Goal: Task Accomplishment & Management: Complete application form

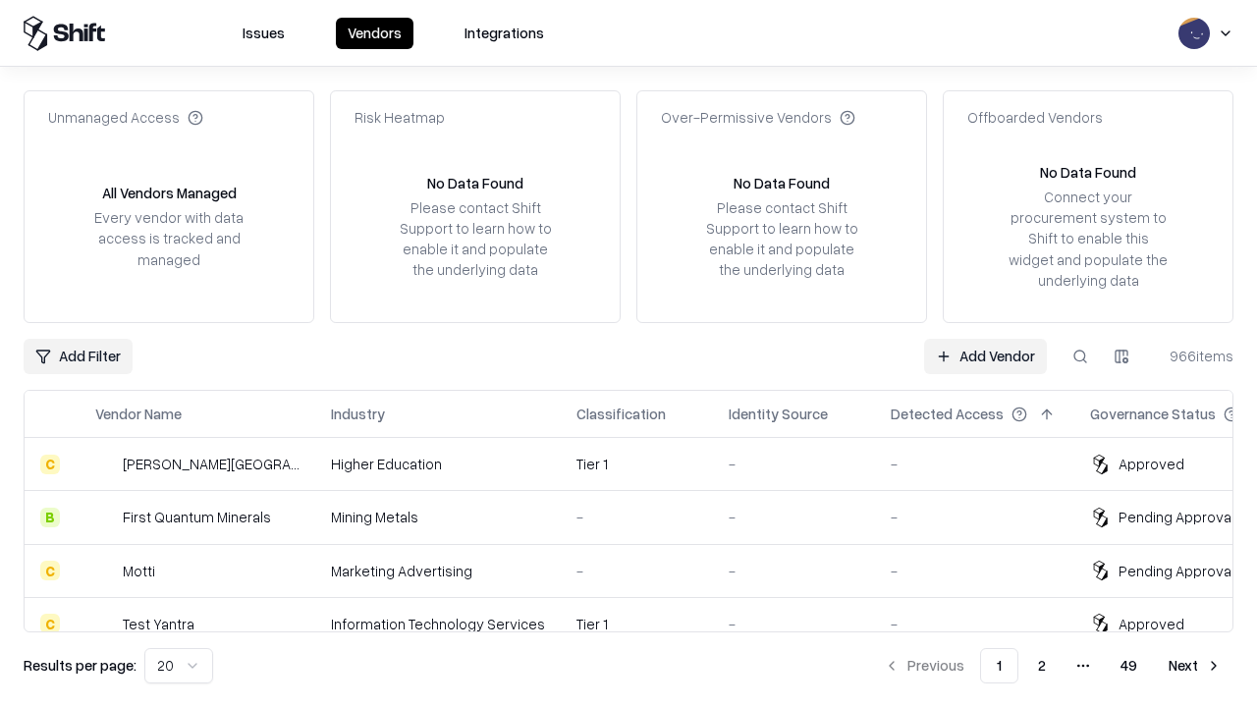
click at [985, 356] on link "Add Vendor" at bounding box center [985, 356] width 123 height 35
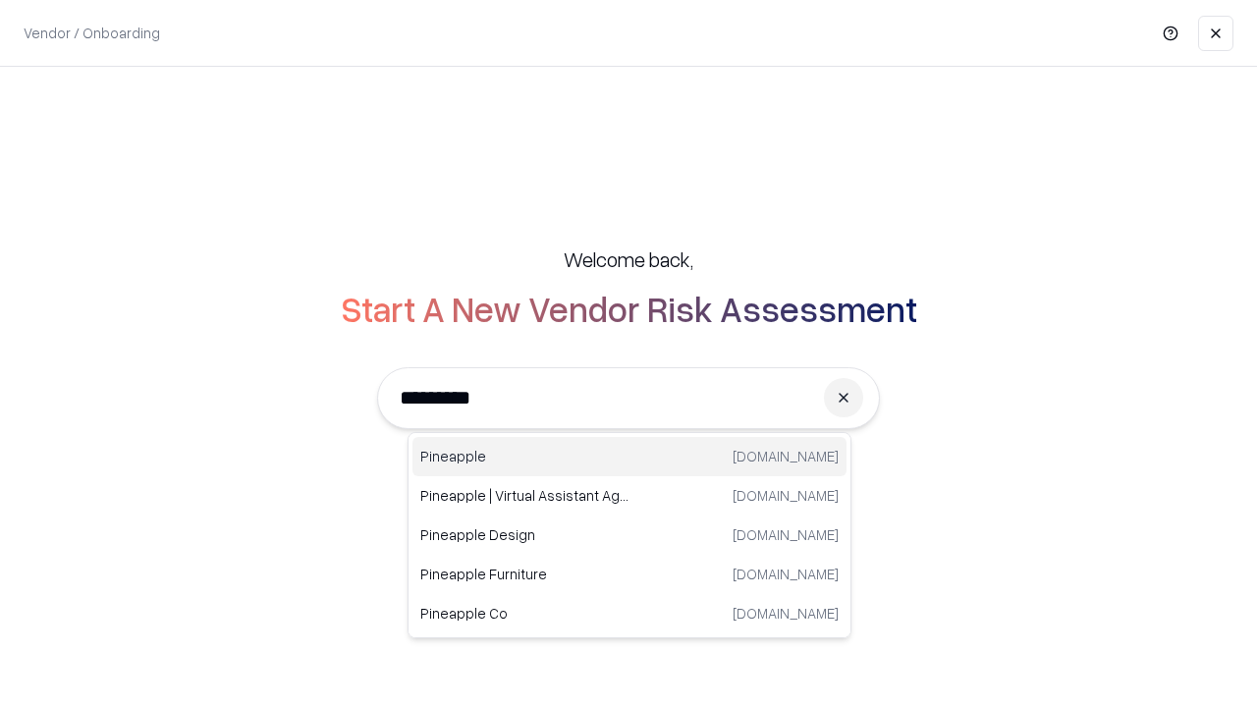
click at [630, 457] on div "Pineapple pineappleenergy.com" at bounding box center [630, 456] width 434 height 39
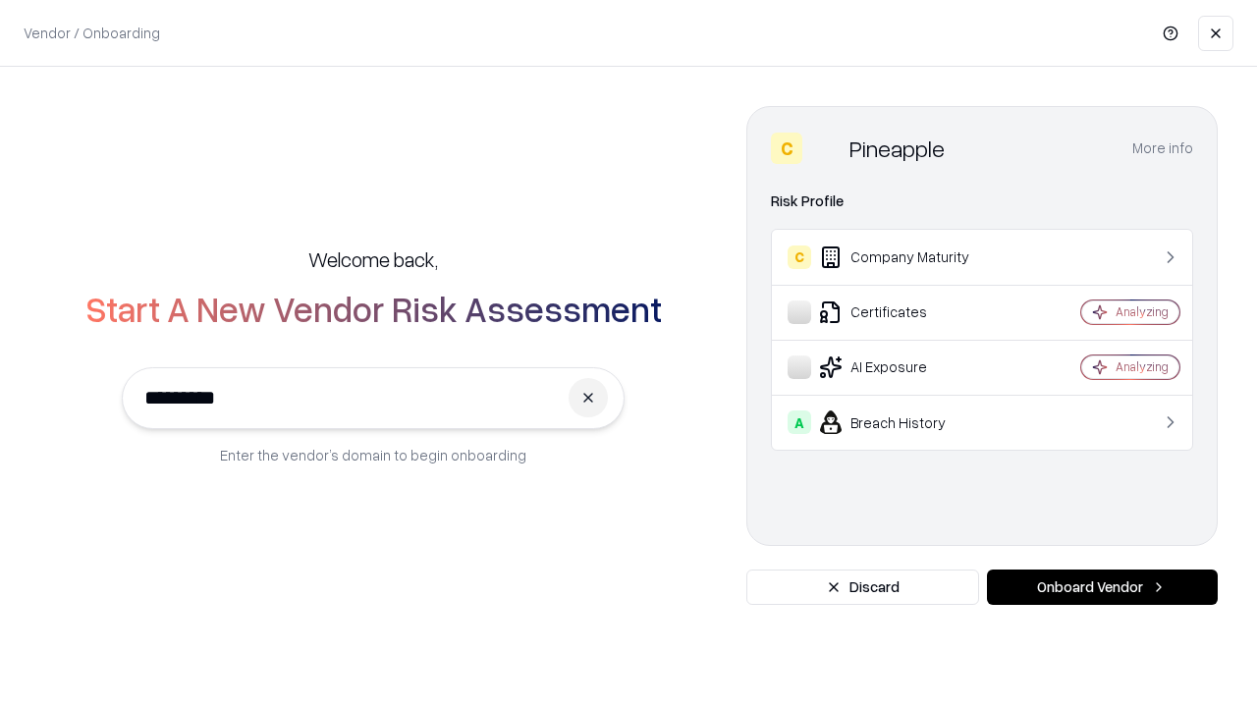
type input "*********"
click at [1102, 587] on button "Onboard Vendor" at bounding box center [1102, 587] width 231 height 35
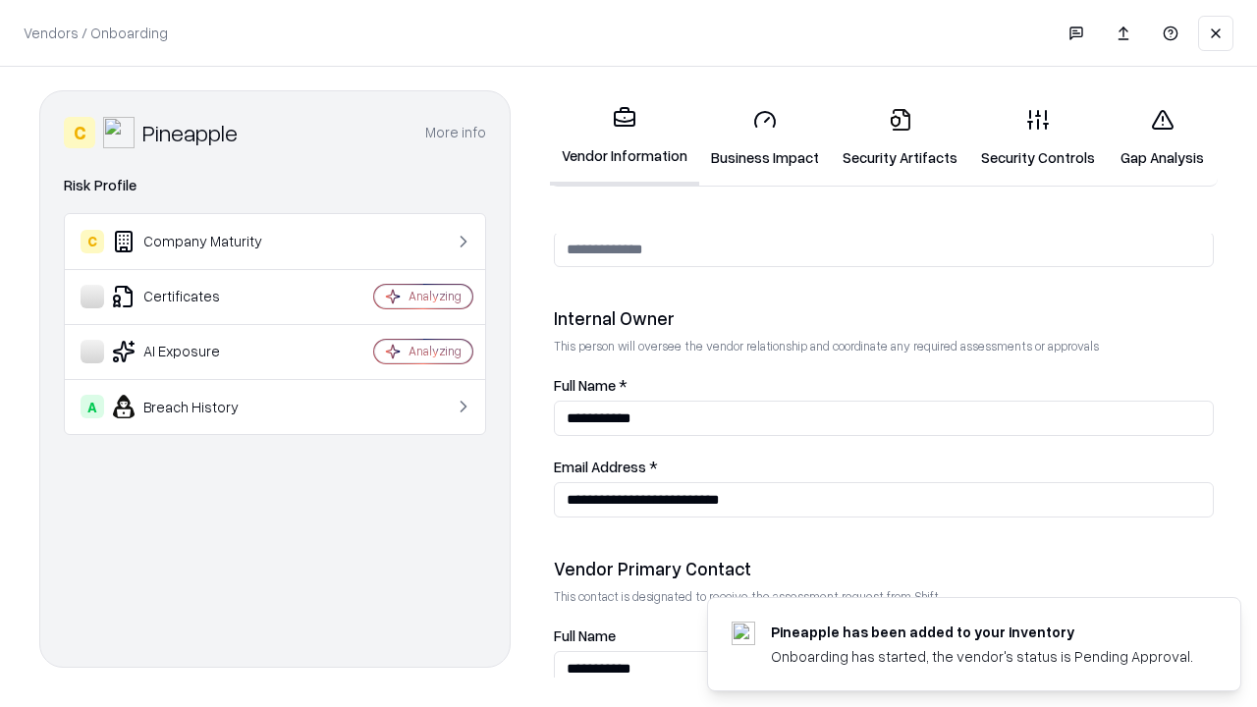
scroll to position [1018, 0]
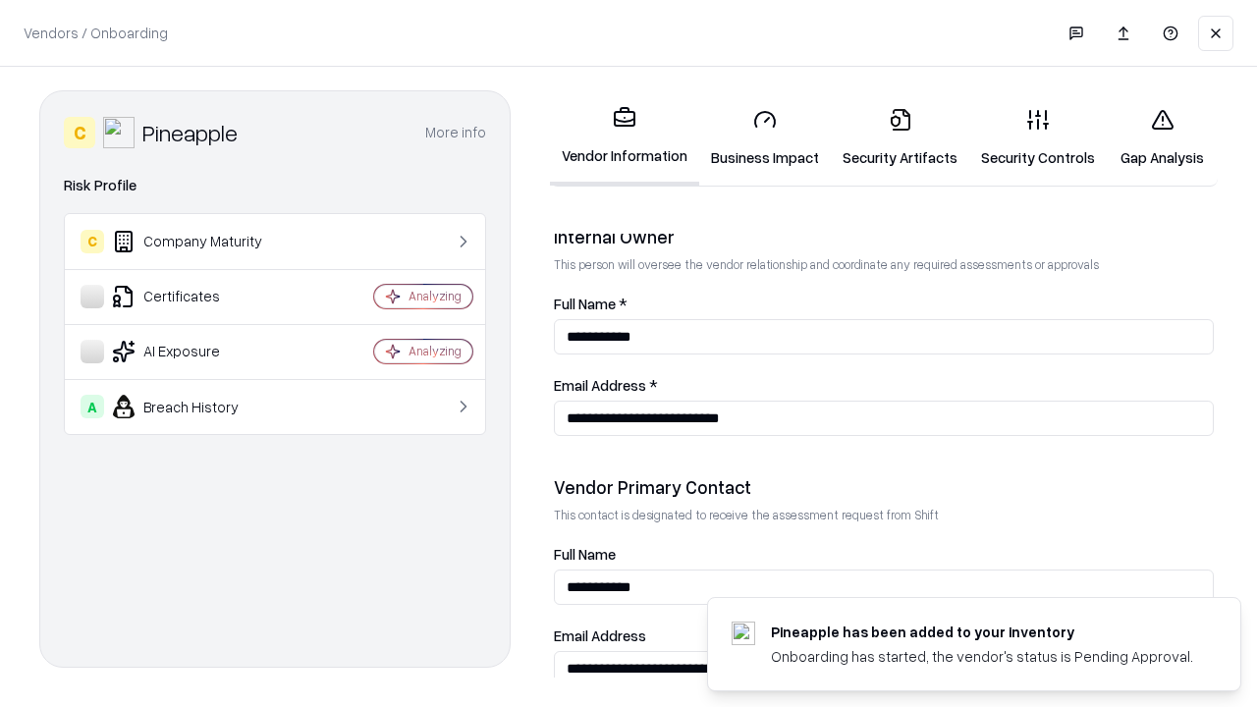
click at [765, 138] on link "Business Impact" at bounding box center [765, 137] width 132 height 91
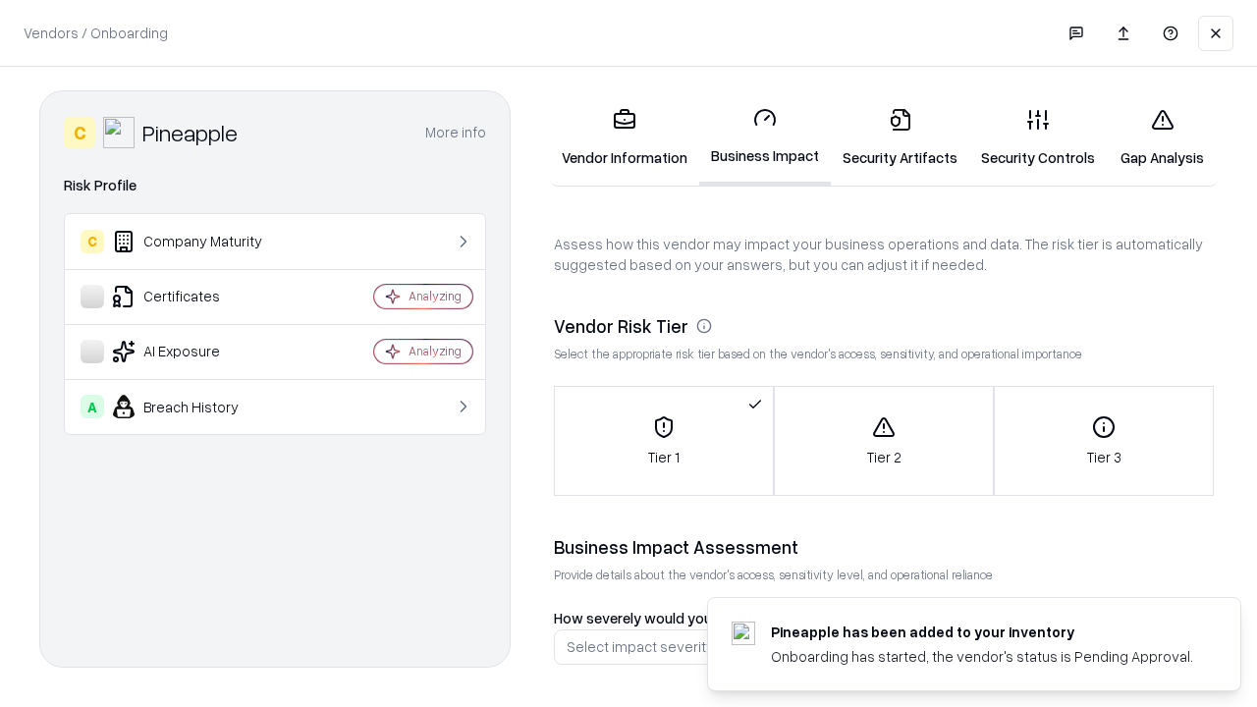
click at [900, 138] on link "Security Artifacts" at bounding box center [900, 137] width 139 height 91
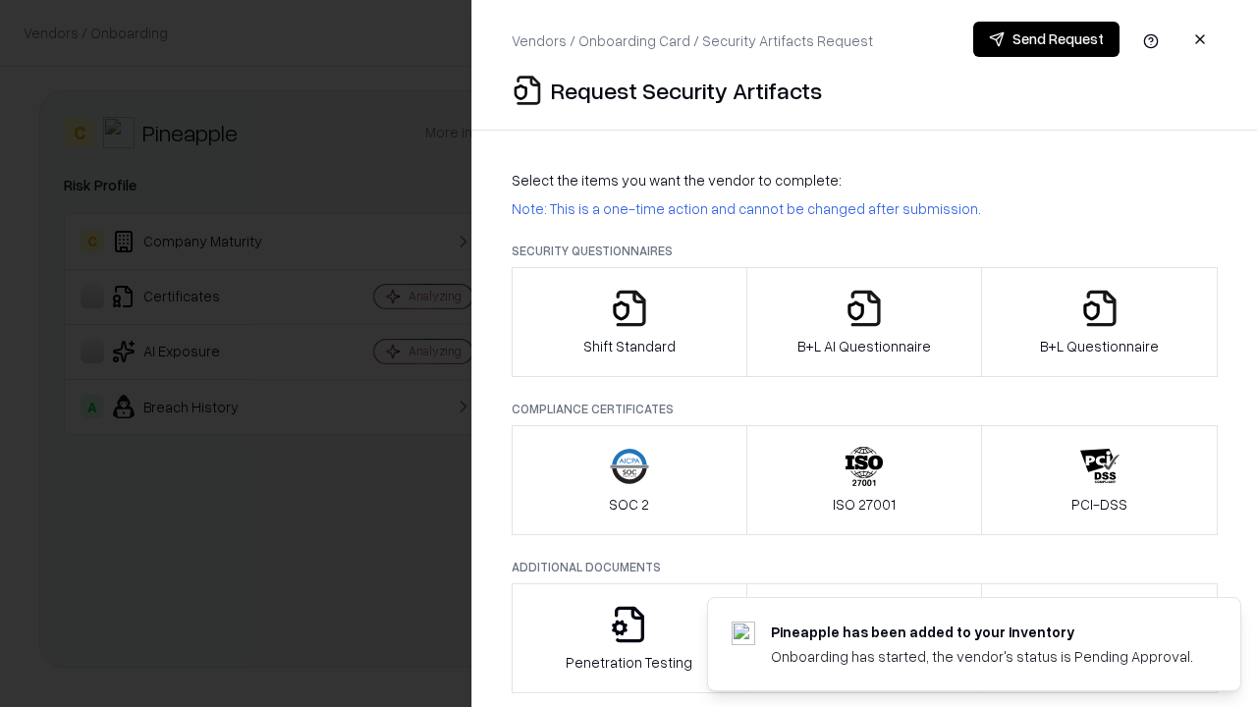
click at [629, 322] on icon "button" at bounding box center [629, 308] width 39 height 39
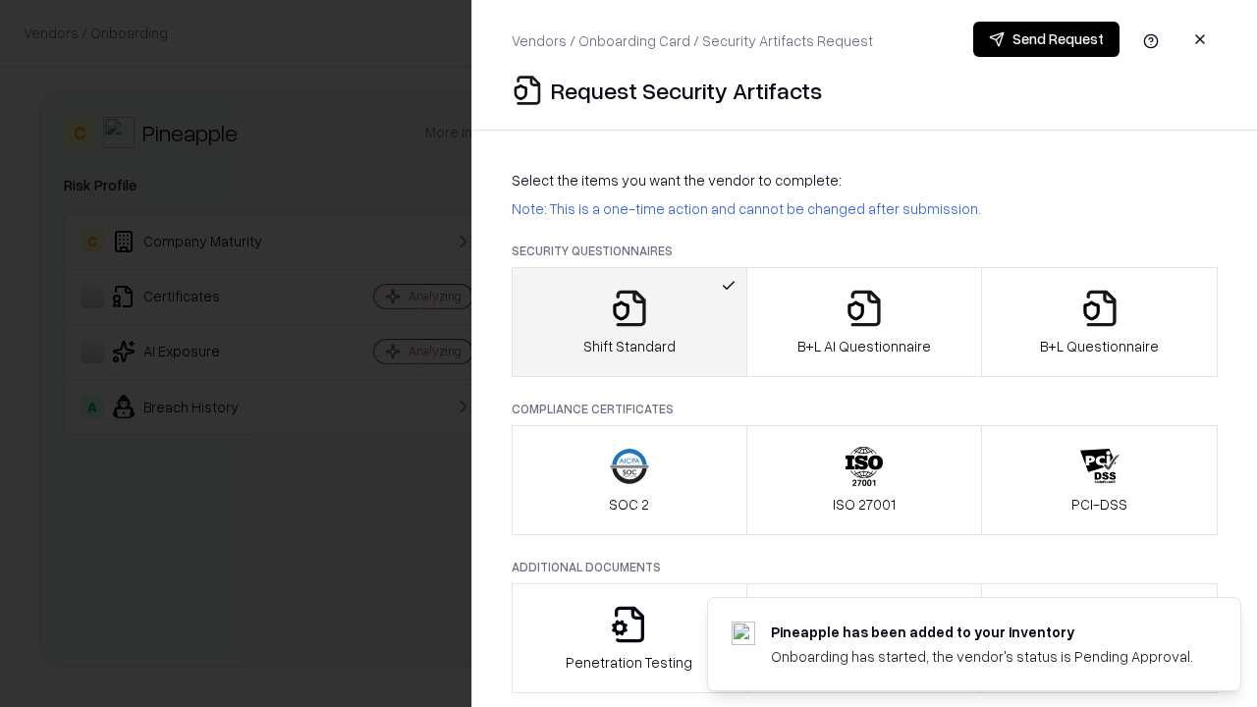
click at [1046, 39] on button "Send Request" at bounding box center [1046, 39] width 146 height 35
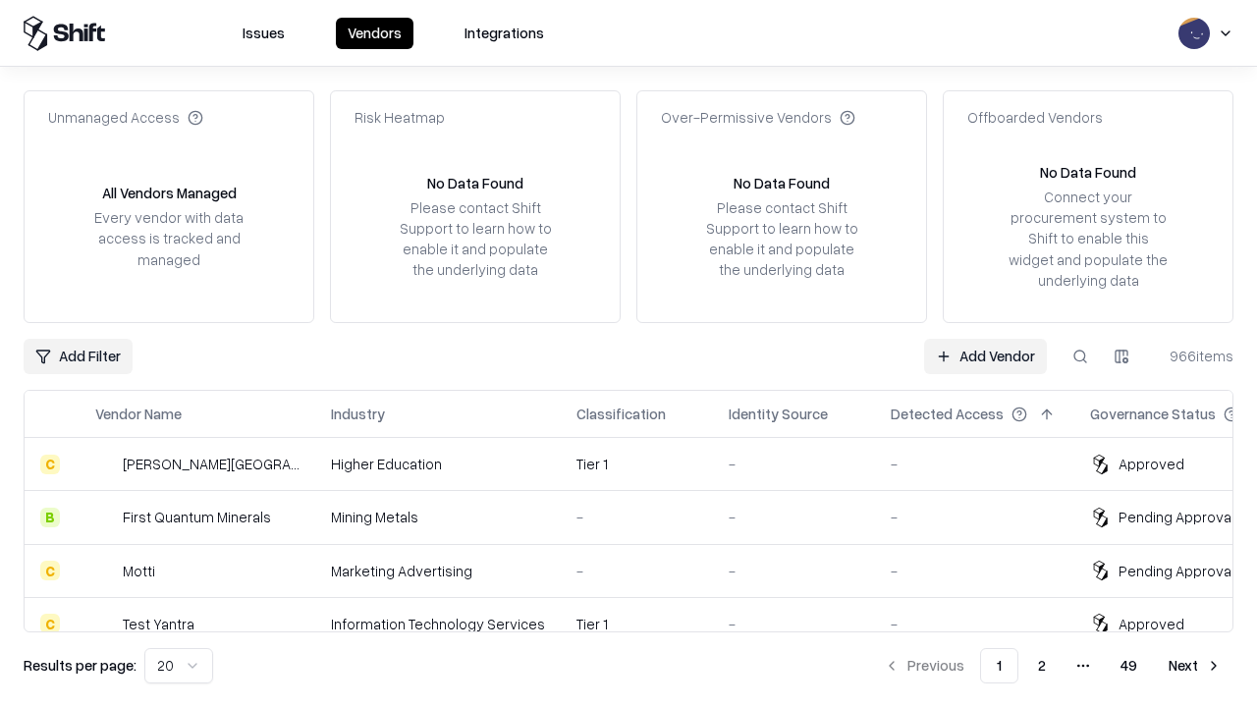
click at [1081, 356] on button at bounding box center [1080, 356] width 35 height 35
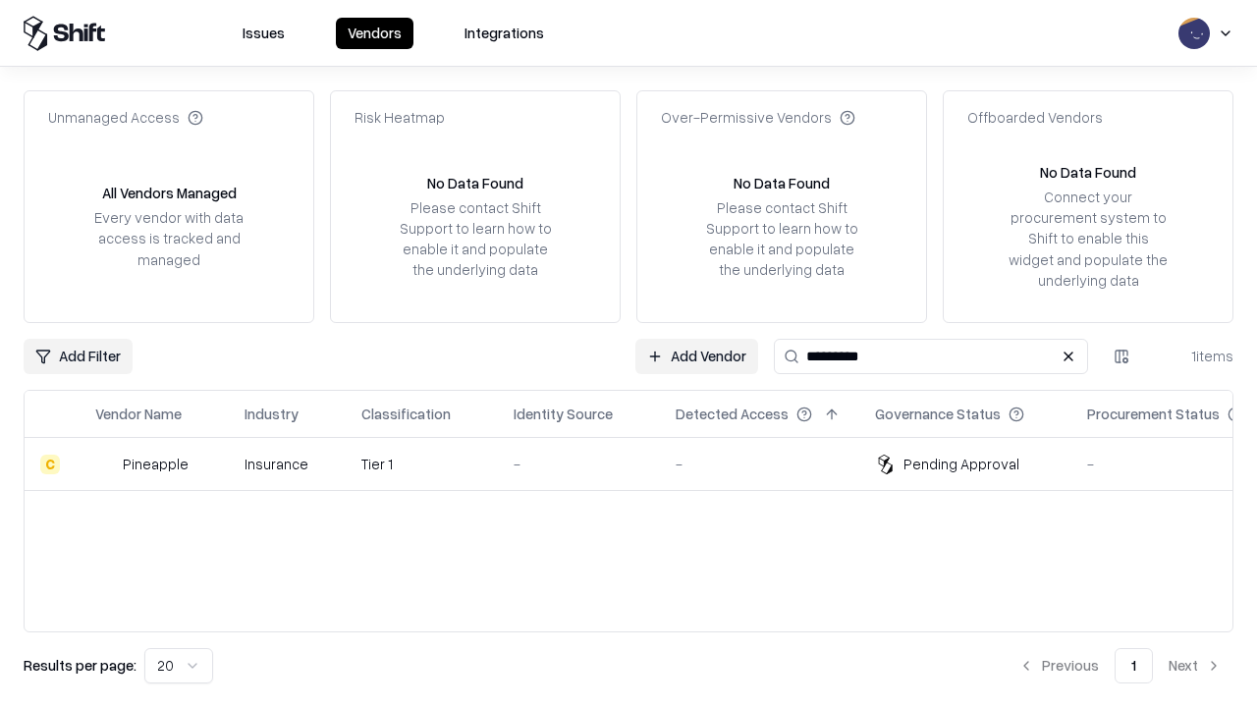
type input "*********"
click at [640, 464] on div "-" at bounding box center [579, 464] width 131 height 21
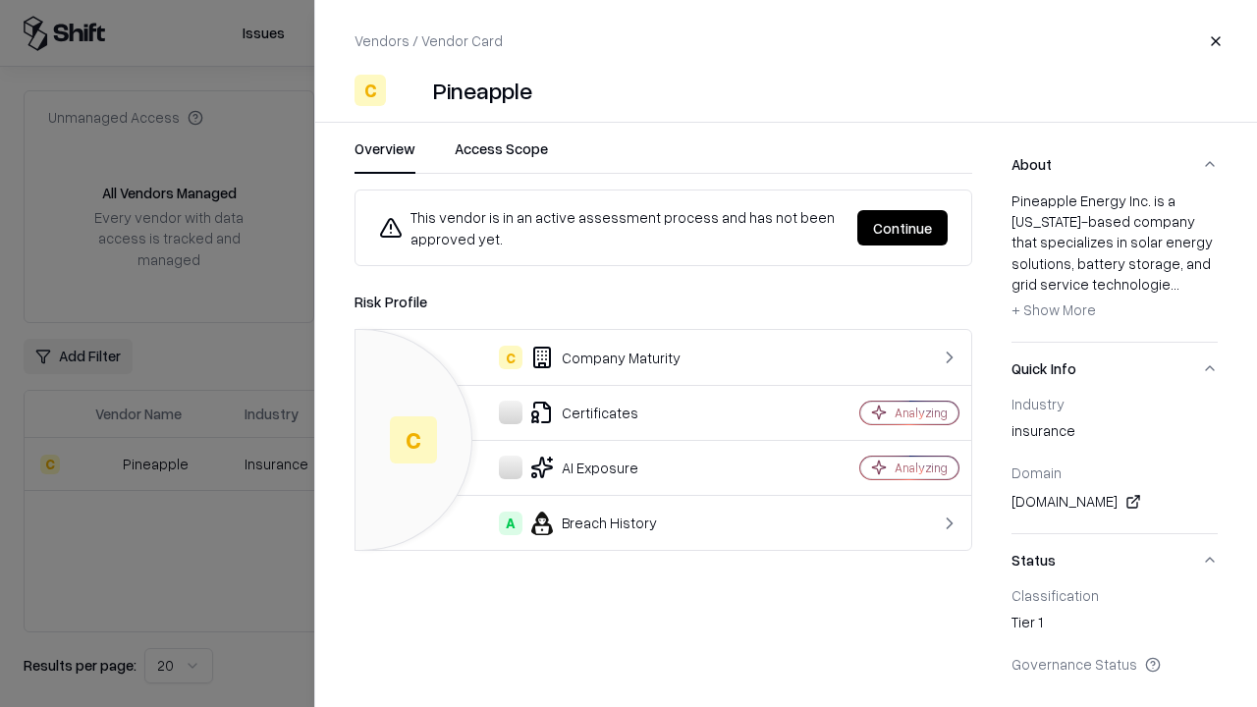
click at [903, 228] on button "Continue" at bounding box center [903, 227] width 90 height 35
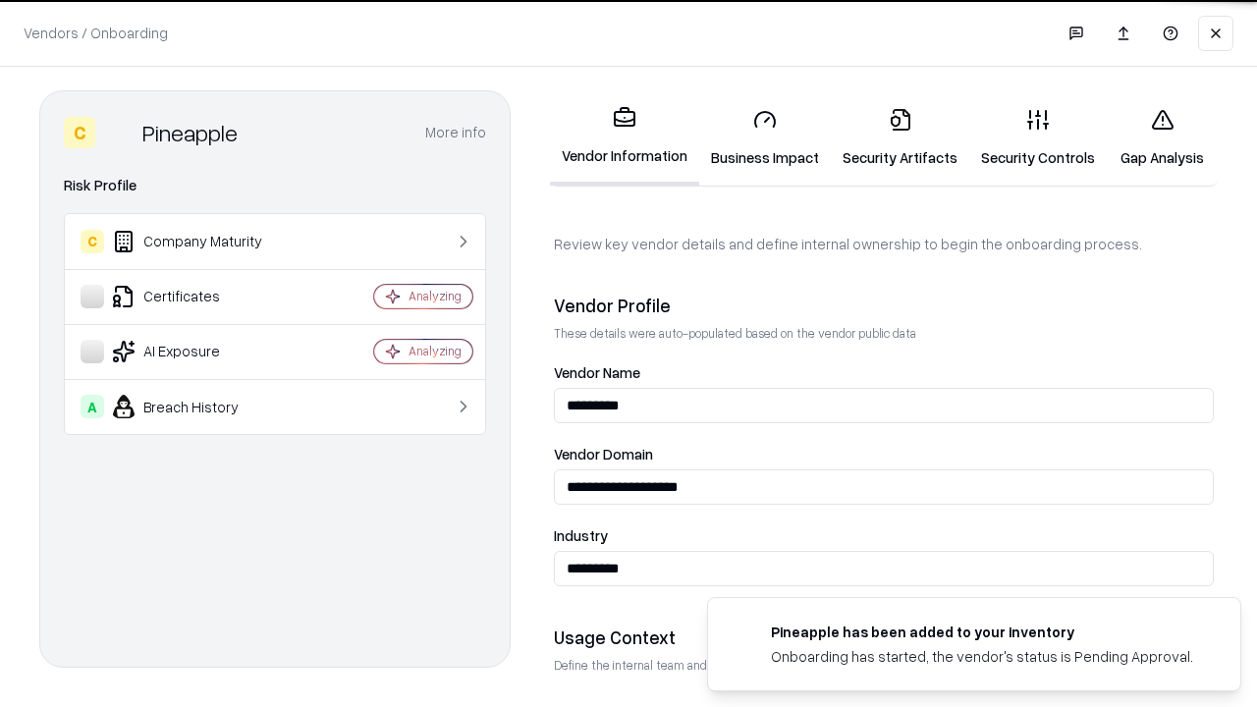
click at [900, 138] on link "Security Artifacts" at bounding box center [900, 137] width 139 height 91
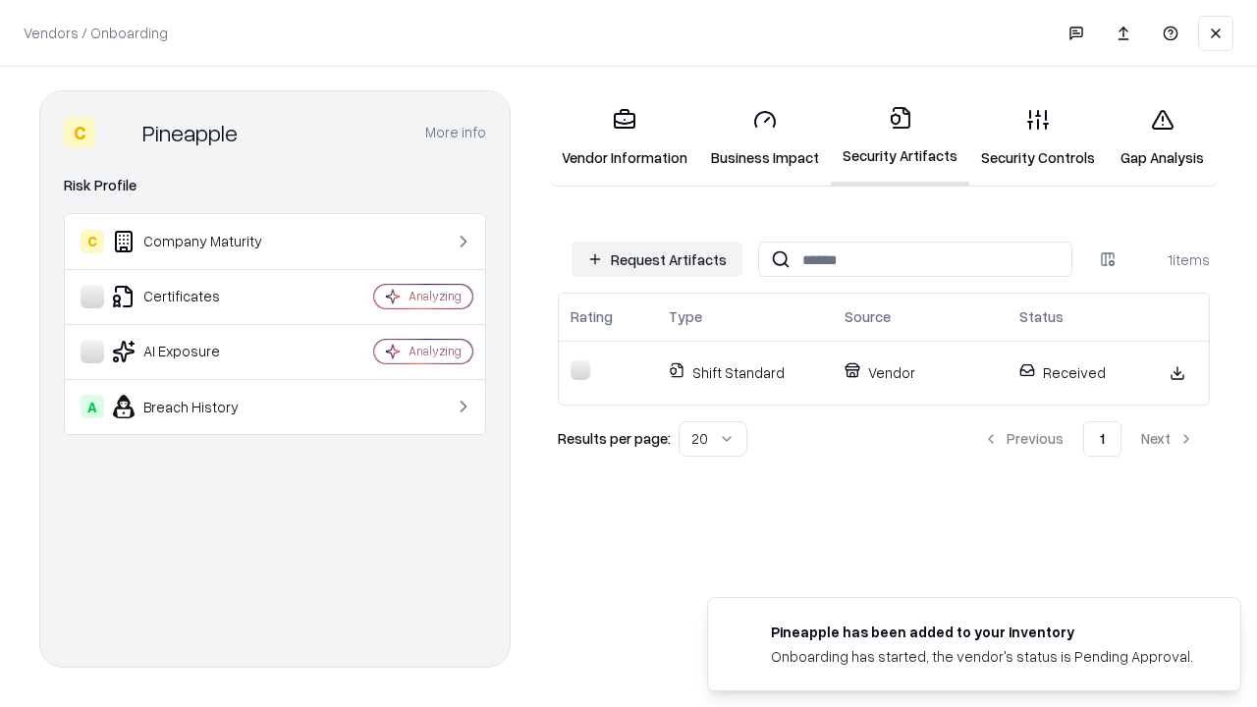
click at [1038, 138] on link "Security Controls" at bounding box center [1039, 137] width 138 height 91
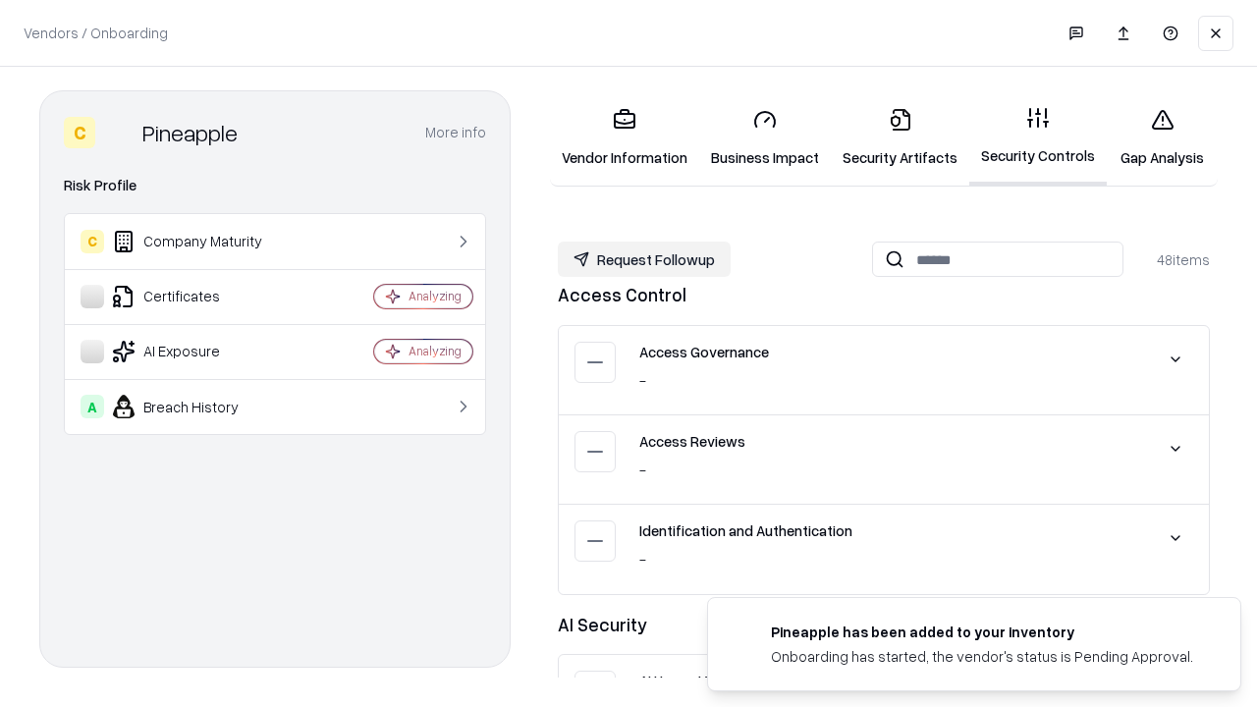
click at [644, 259] on button "Request Followup" at bounding box center [644, 259] width 173 height 35
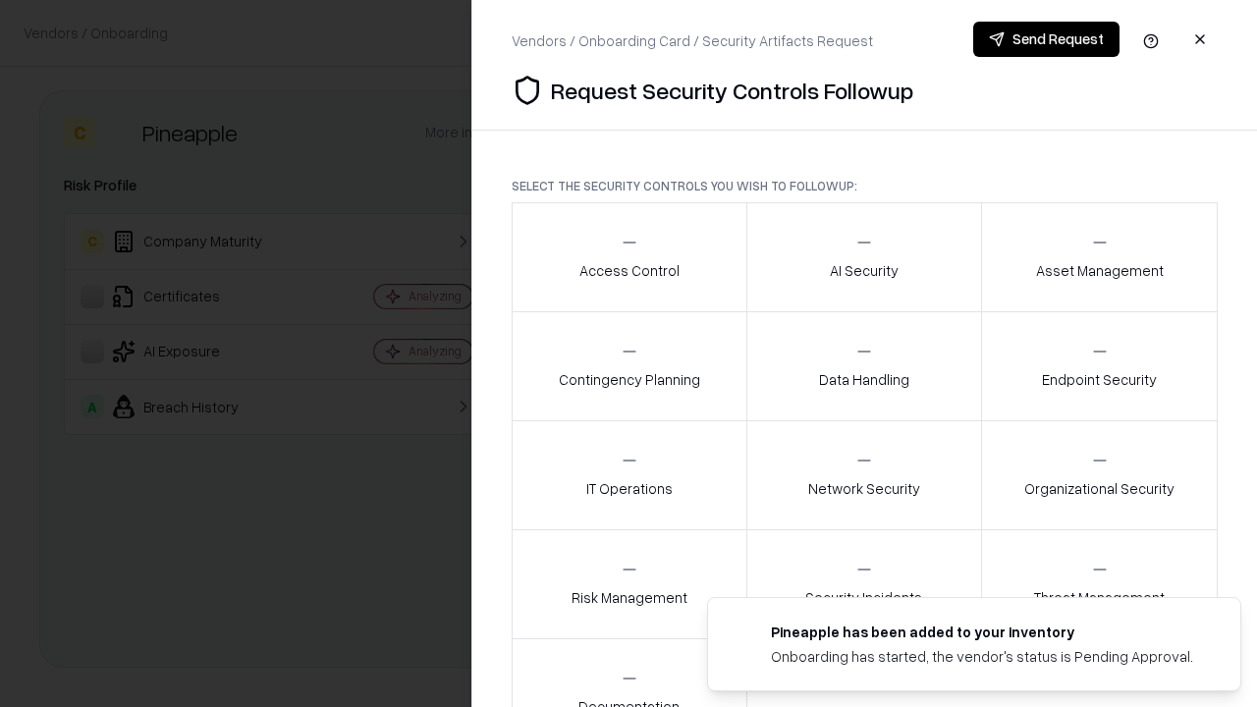
click at [629, 257] on div "Access Control" at bounding box center [630, 257] width 100 height 48
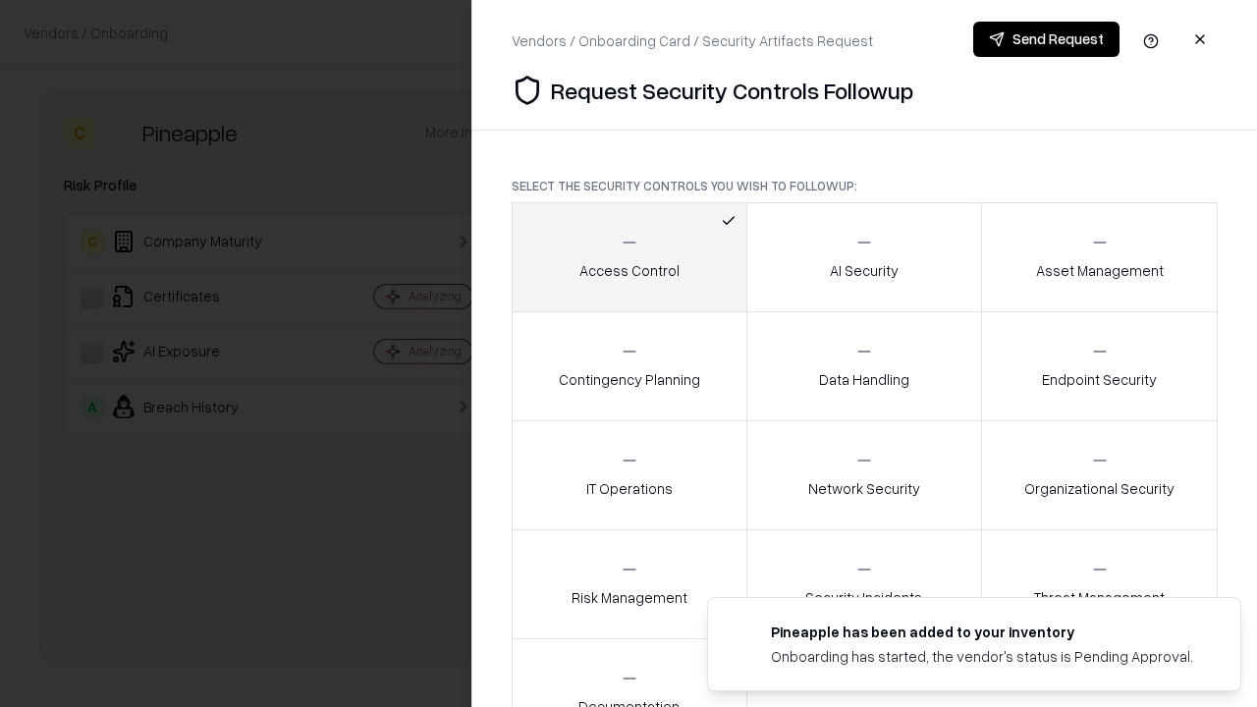
click at [1046, 39] on button "Send Request" at bounding box center [1046, 39] width 146 height 35
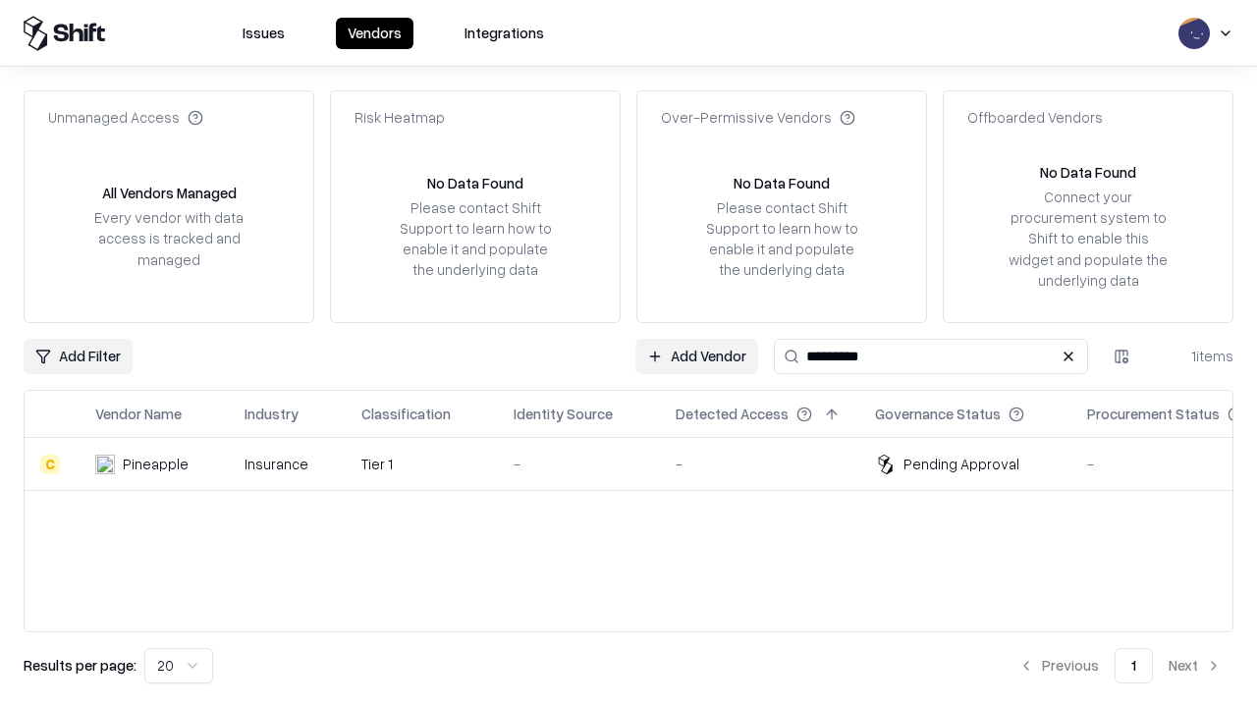
type input "*********"
click at [640, 464] on div "-" at bounding box center [579, 464] width 131 height 21
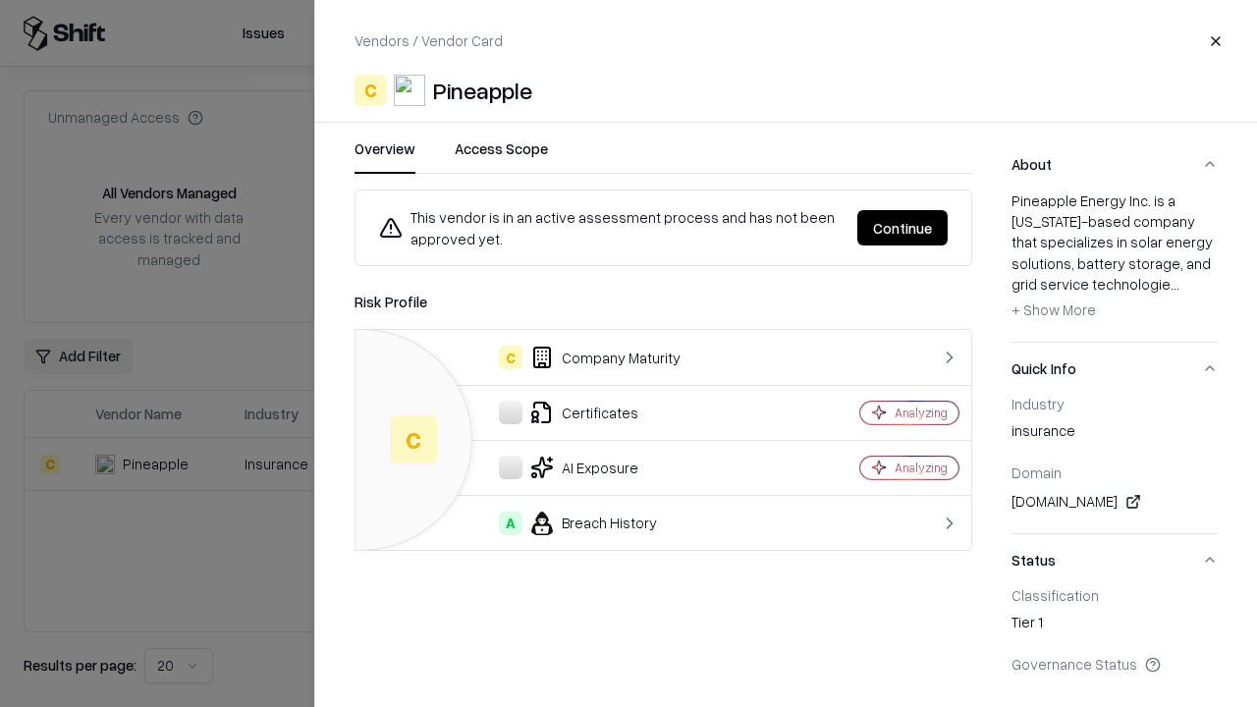
click at [903, 228] on button "Continue" at bounding box center [903, 227] width 90 height 35
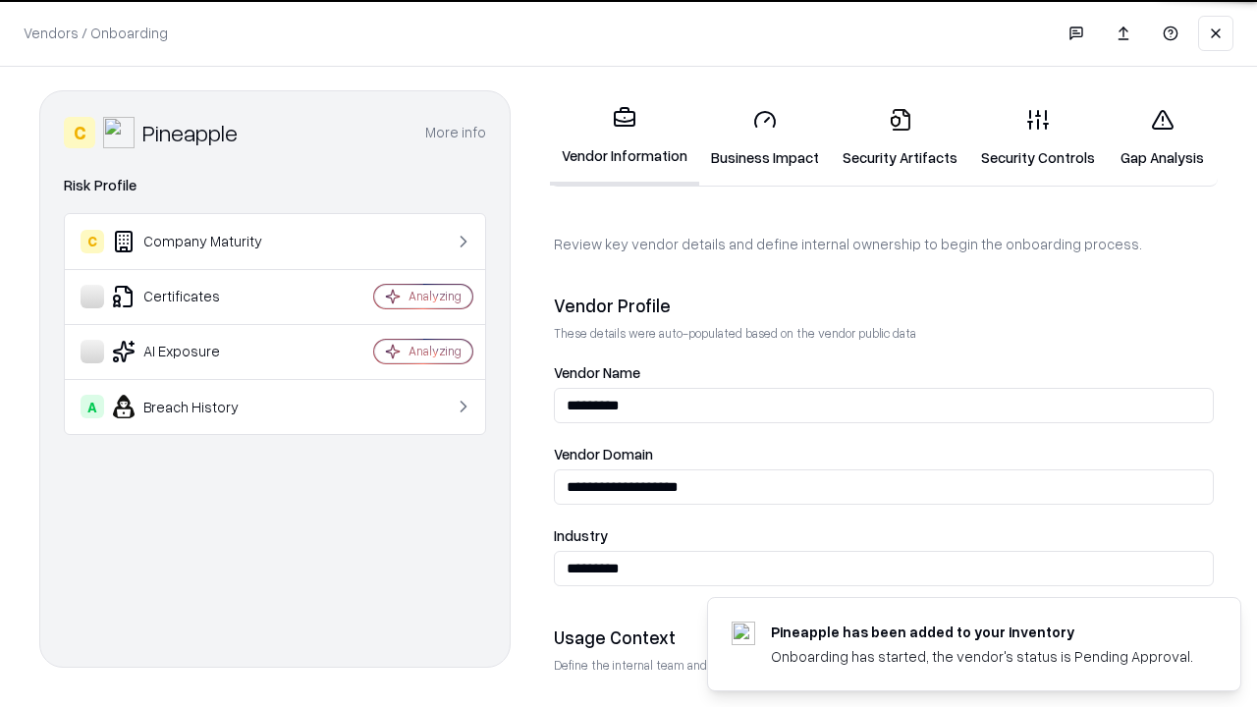
click at [1162, 138] on link "Gap Analysis" at bounding box center [1162, 137] width 111 height 91
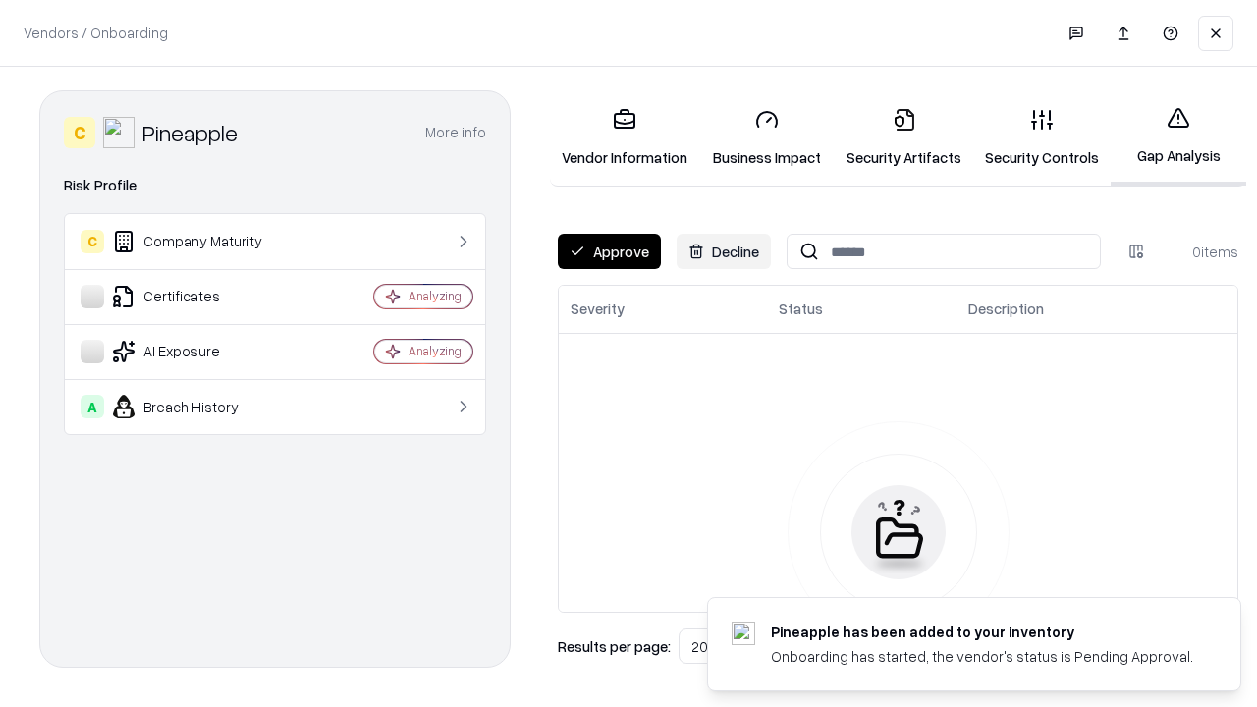
click at [609, 251] on button "Approve" at bounding box center [609, 251] width 103 height 35
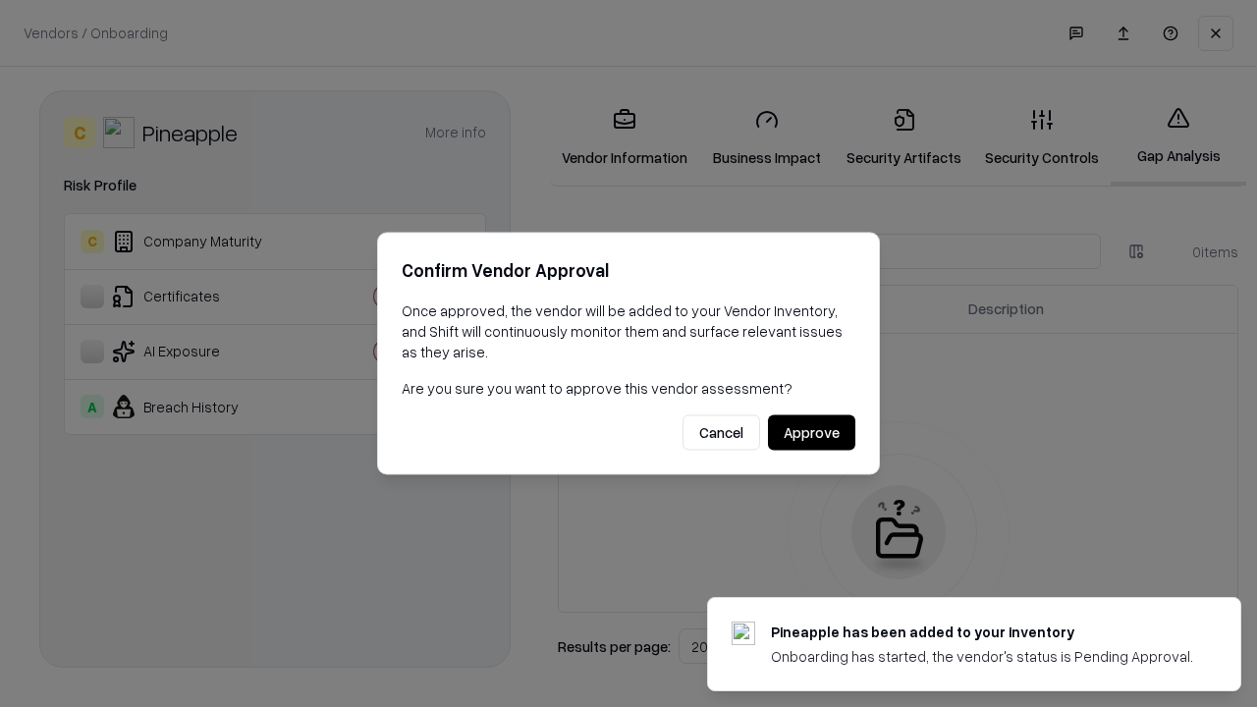
click at [811, 432] on button "Approve" at bounding box center [811, 433] width 87 height 35
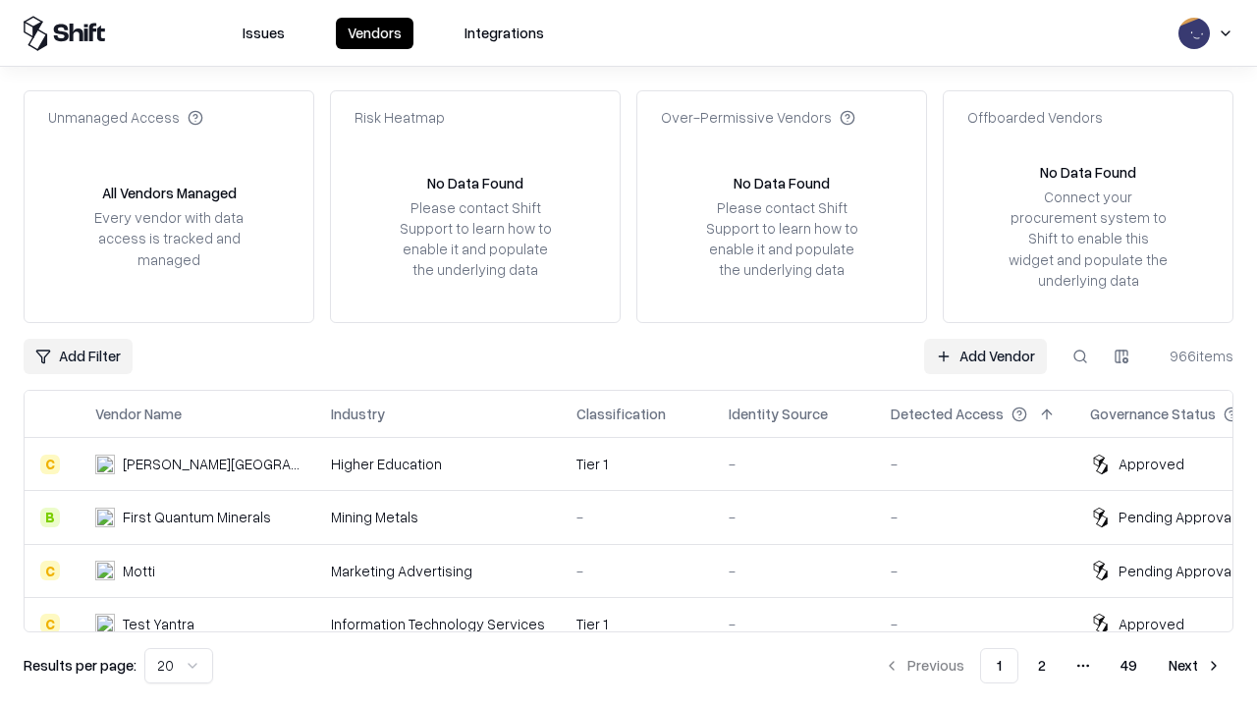
type input "*********"
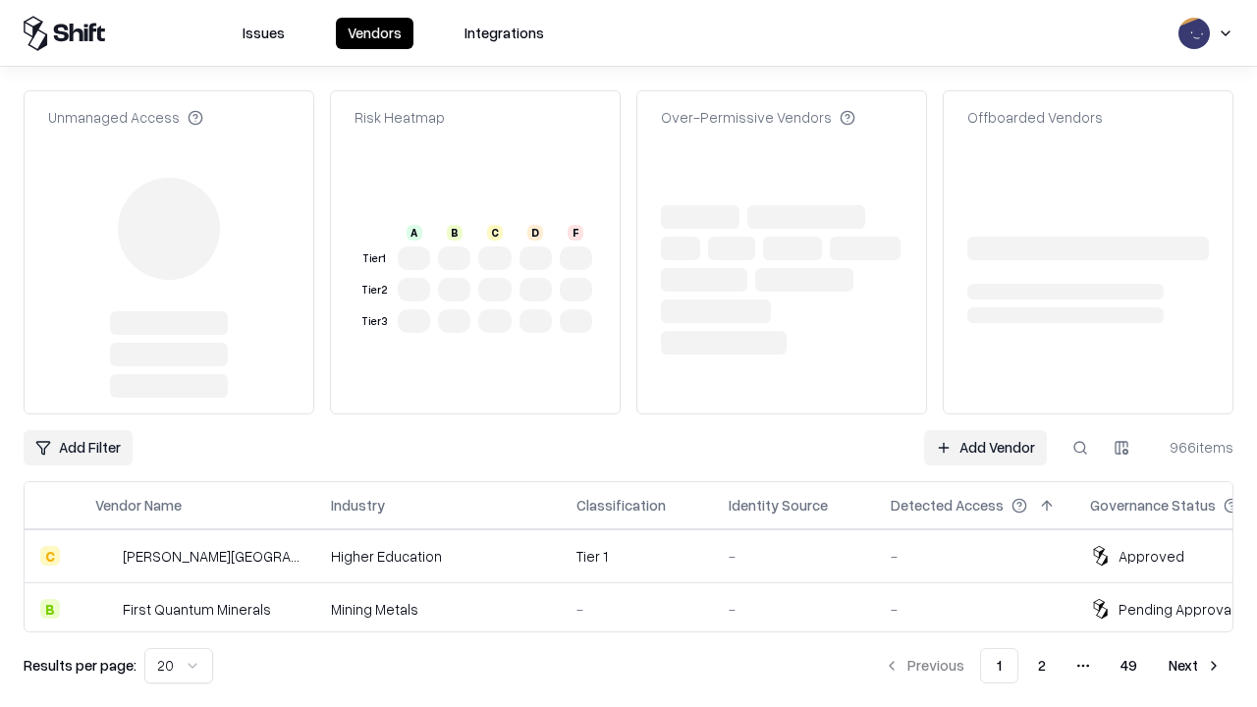
click at [985, 430] on link "Add Vendor" at bounding box center [985, 447] width 123 height 35
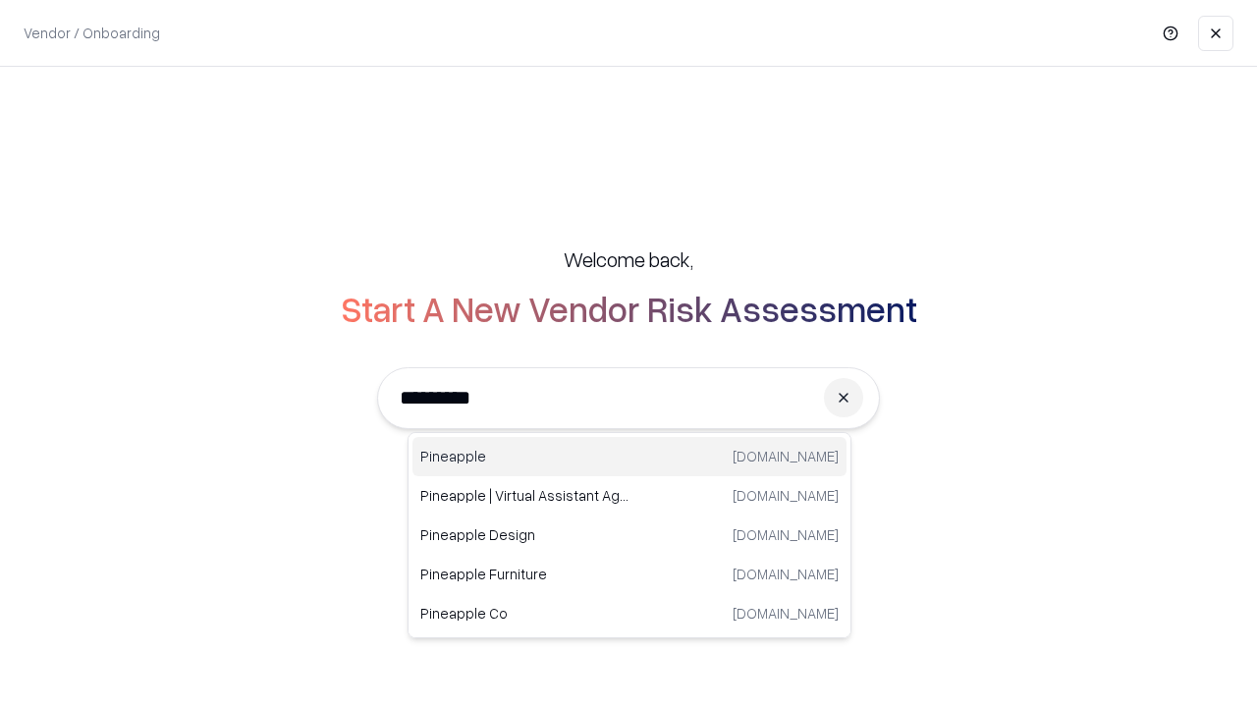
click at [630, 457] on div "Pineapple pineappleenergy.com" at bounding box center [630, 456] width 434 height 39
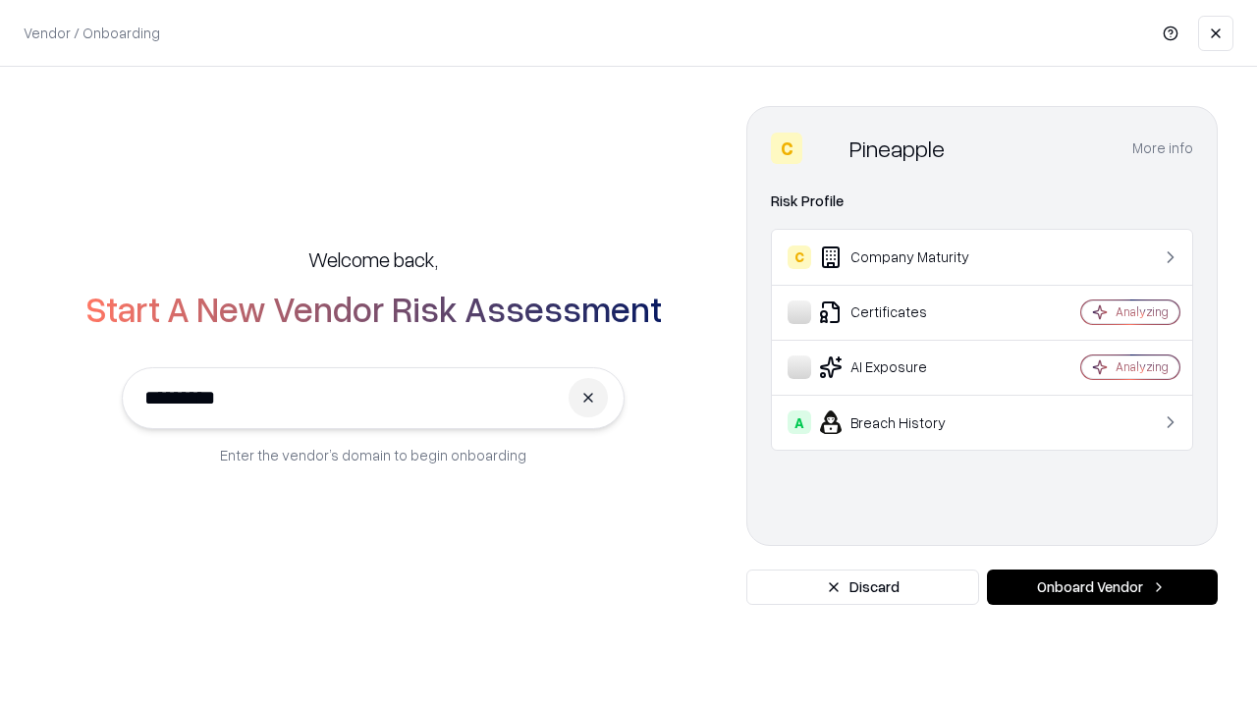
type input "*********"
click at [1102, 587] on button "Onboard Vendor" at bounding box center [1102, 587] width 231 height 35
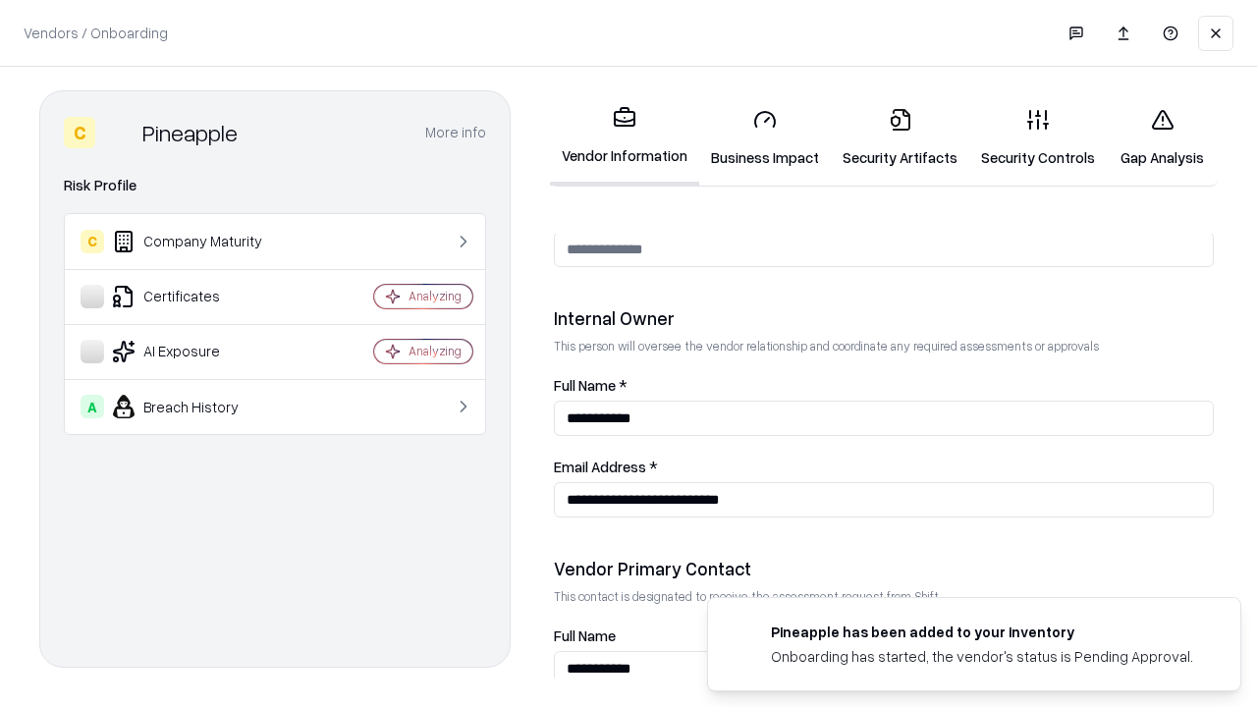
scroll to position [1018, 0]
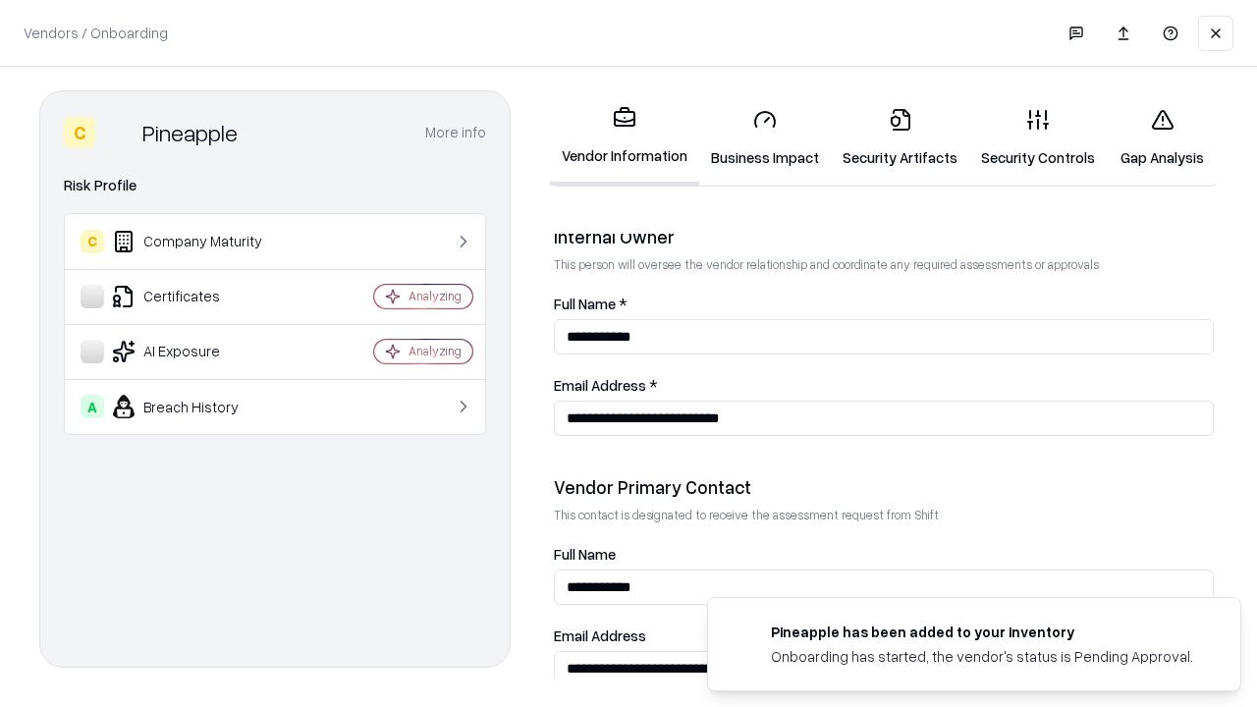
click at [1162, 138] on link "Gap Analysis" at bounding box center [1162, 137] width 111 height 91
